Goal: Find specific page/section: Find specific page/section

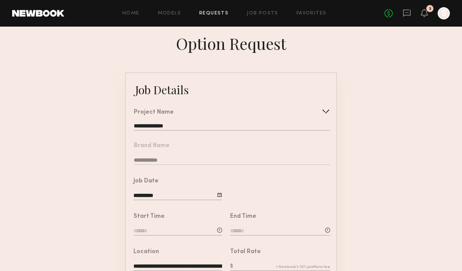
scroll to position [30, 0]
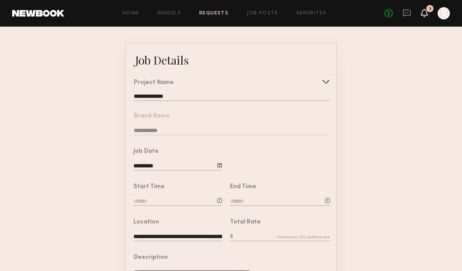
click at [426, 9] on icon at bounding box center [424, 13] width 7 height 8
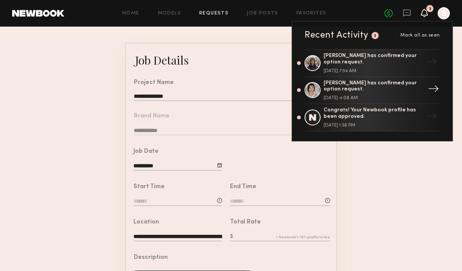
click at [359, 96] on div "[DATE] 4:08 AM" at bounding box center [372, 98] width 99 height 5
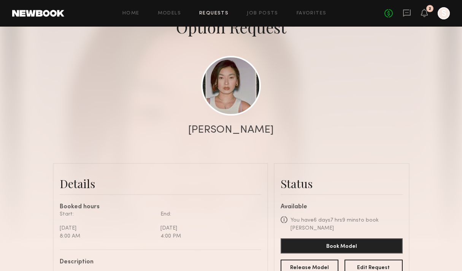
scroll to position [55, 0]
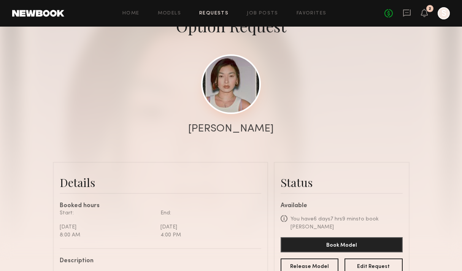
click at [244, 98] on link at bounding box center [231, 84] width 60 height 60
